Goal: Task Accomplishment & Management: Use online tool/utility

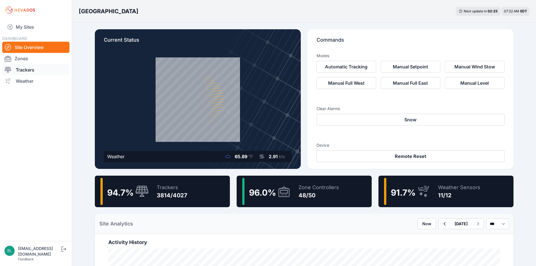
click at [40, 70] on link "Trackers" at bounding box center [35, 69] width 67 height 11
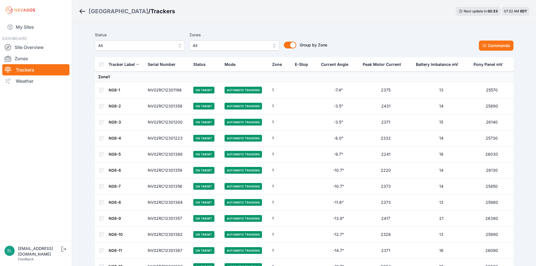
click at [163, 47] on span "All" at bounding box center [135, 45] width 75 height 7
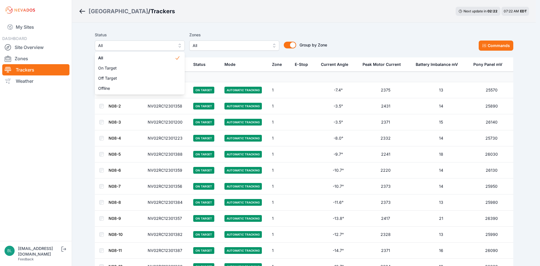
drag, startPoint x: 246, startPoint y: 41, endPoint x: 247, endPoint y: 45, distance: 4.9
click at [247, 41] on div "Status All All On Target Off Target Offline Zones All Group by Zone Group by Zo…" at bounding box center [211, 41] width 232 height 19
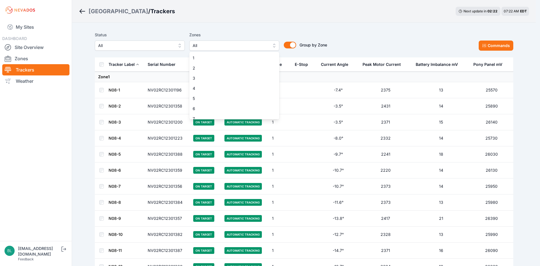
click at [247, 46] on span "All" at bounding box center [230, 45] width 75 height 7
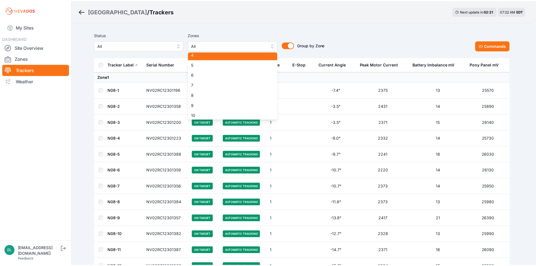
scroll to position [169, 0]
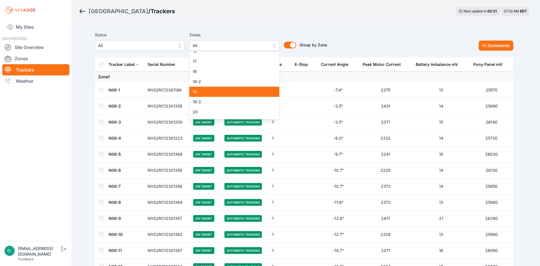
click at [240, 92] on span "19" at bounding box center [231, 92] width 77 height 6
click at [238, 101] on span "19-2" at bounding box center [231, 102] width 77 height 6
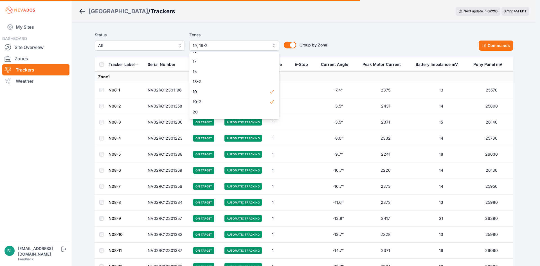
click at [352, 34] on div "Status All Zones 19, 19-2 1 2 3 4 5 6 7 8 9 10 11 11-2 12 13 14 15 16 17 18 18-…" at bounding box center [304, 41] width 419 height 19
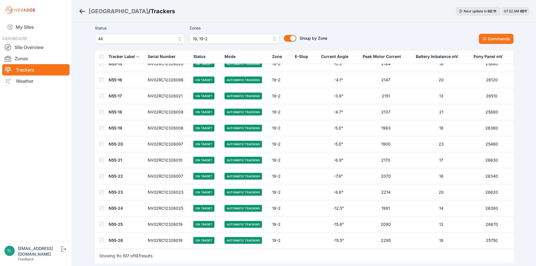
scroll to position [1600, 0]
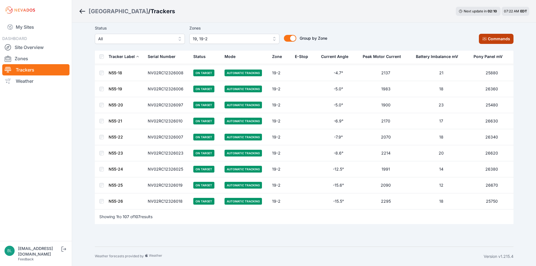
click at [496, 43] on button "Commands" at bounding box center [496, 39] width 35 height 10
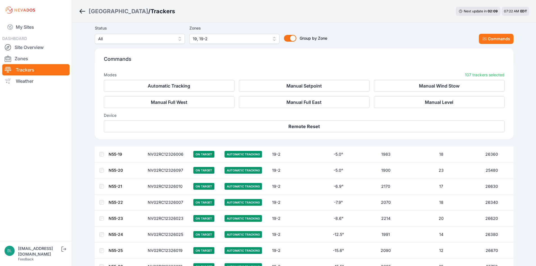
scroll to position [1695, 0]
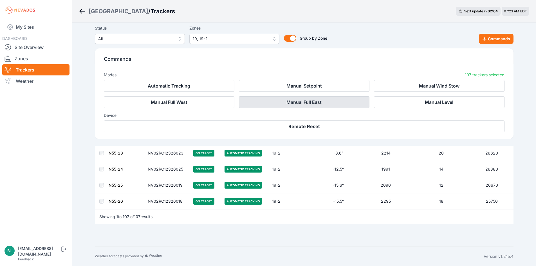
click at [341, 106] on button "Manual Full East" at bounding box center [304, 102] width 131 height 12
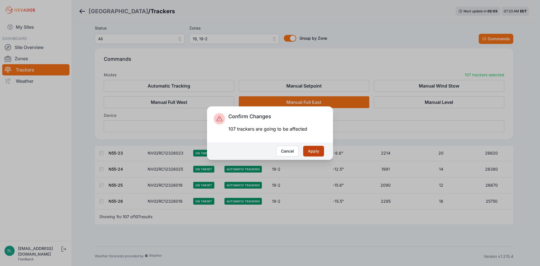
click at [313, 147] on button "Apply" at bounding box center [313, 151] width 21 height 11
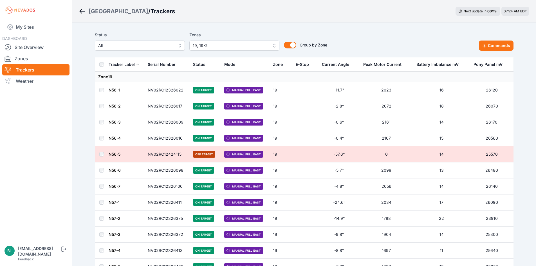
click at [400, 11] on div "[GEOGRAPHIC_DATA] / Trackers Next update in 00 : 19 07:24 AM EDT" at bounding box center [304, 11] width 464 height 23
